Goal: Register for event/course

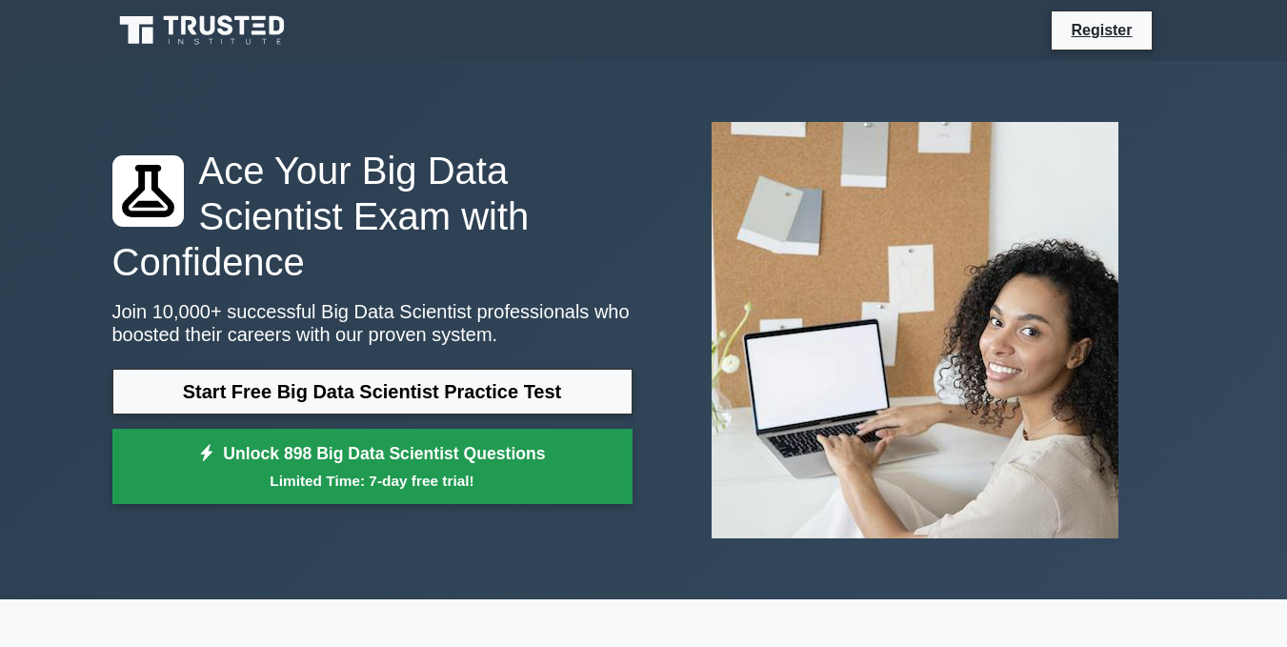
click at [556, 429] on link "Unlock 898 Big Data Scientist Questions Limited Time: 7-day free trial!" at bounding box center [372, 467] width 520 height 76
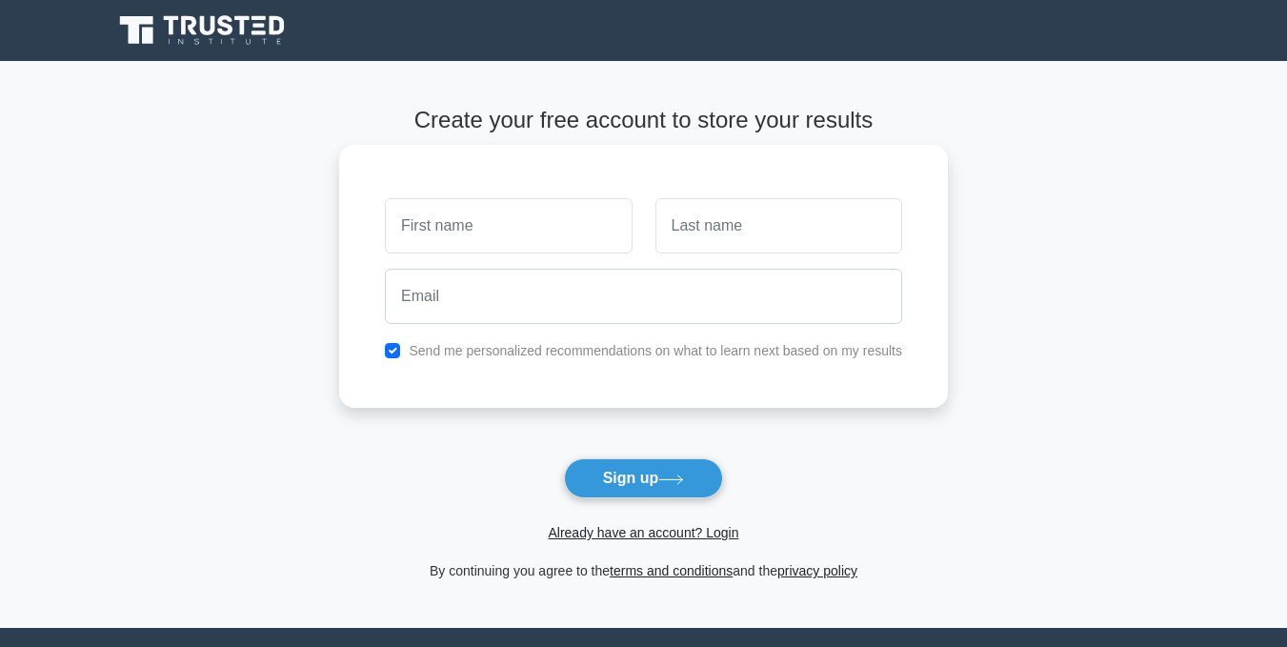
click at [499, 221] on input "text" at bounding box center [508, 225] width 247 height 55
type input "gabrie"
type input "[PERSON_NAME]"
click at [721, 221] on input "text" at bounding box center [779, 225] width 247 height 55
type input "Oyetunji"
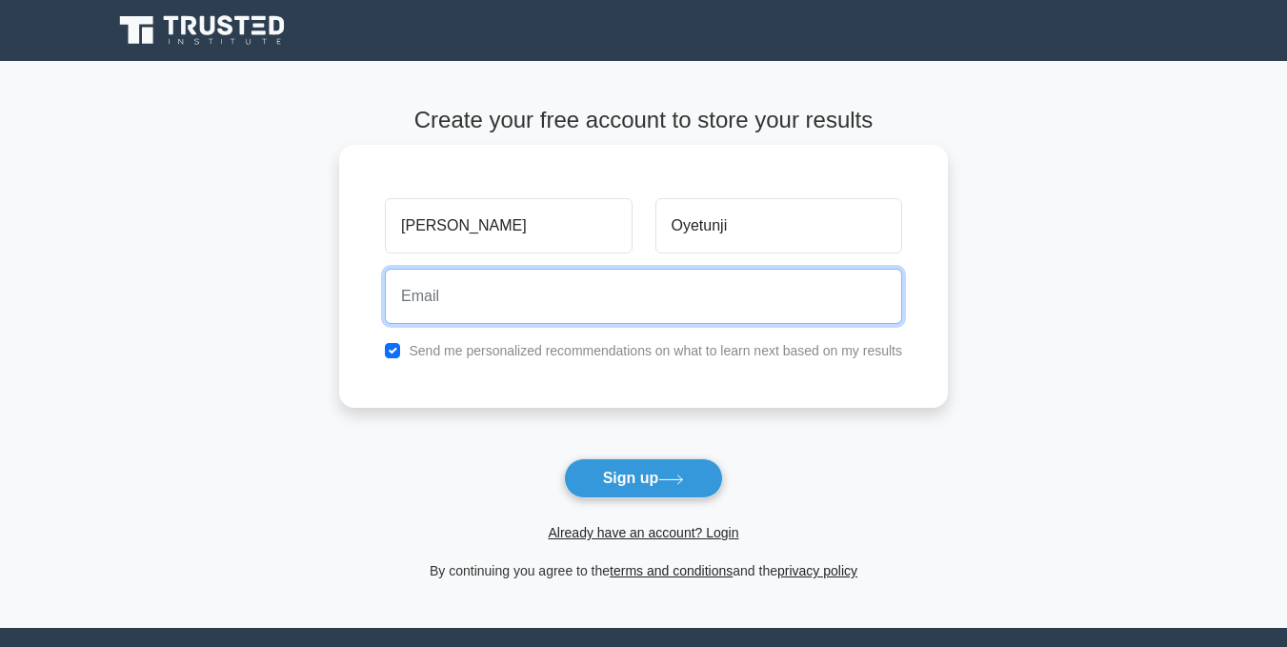
click at [636, 273] on input "email" at bounding box center [643, 296] width 517 height 55
type input "[EMAIL_ADDRESS][DOMAIN_NAME]"
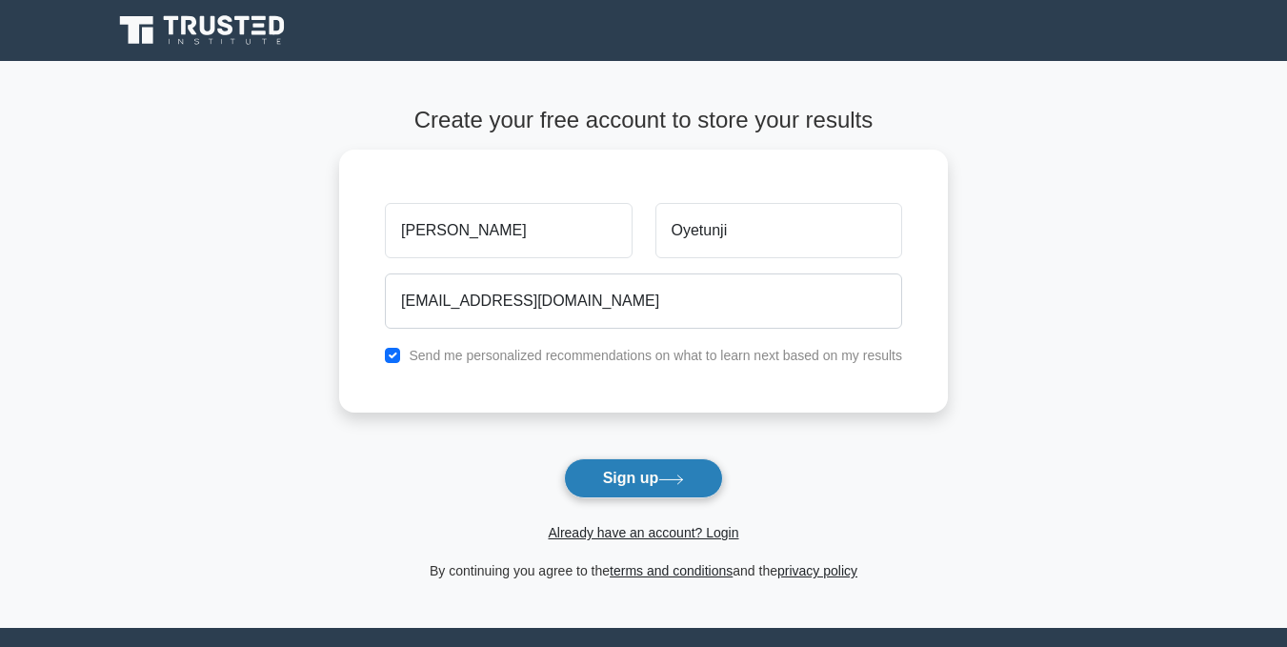
click at [683, 485] on icon at bounding box center [671, 480] width 26 height 10
